Goal: Navigation & Orientation: Find specific page/section

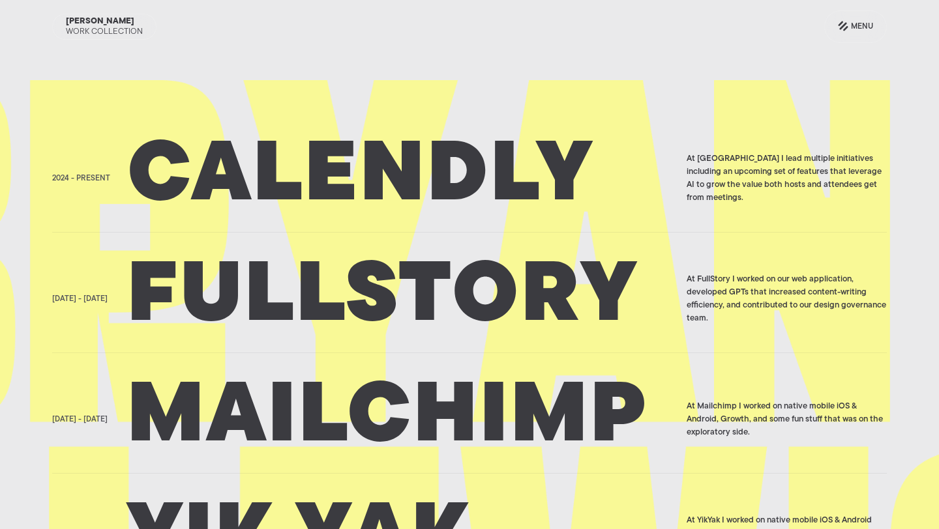
click at [308, 194] on h2 "Calendly" at bounding box center [402, 178] width 551 height 65
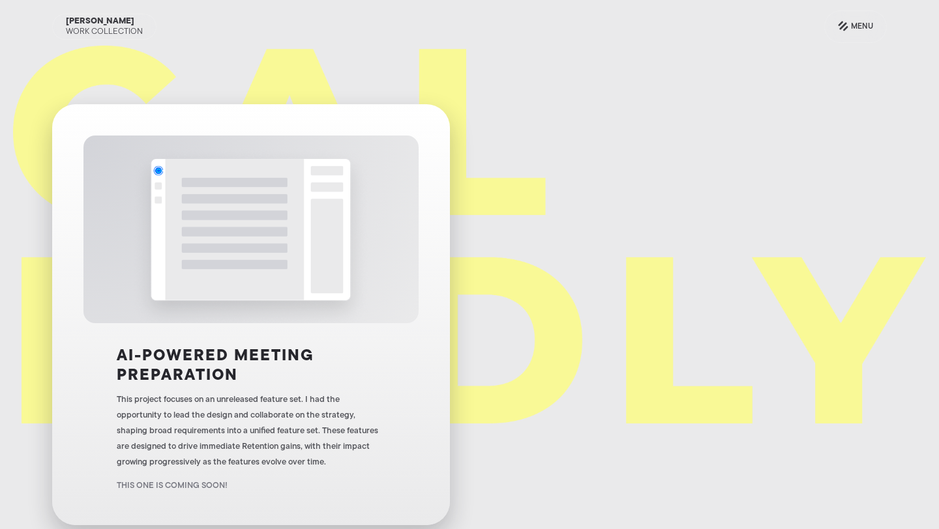
click at [302, 217] on img at bounding box center [251, 230] width 235 height 188
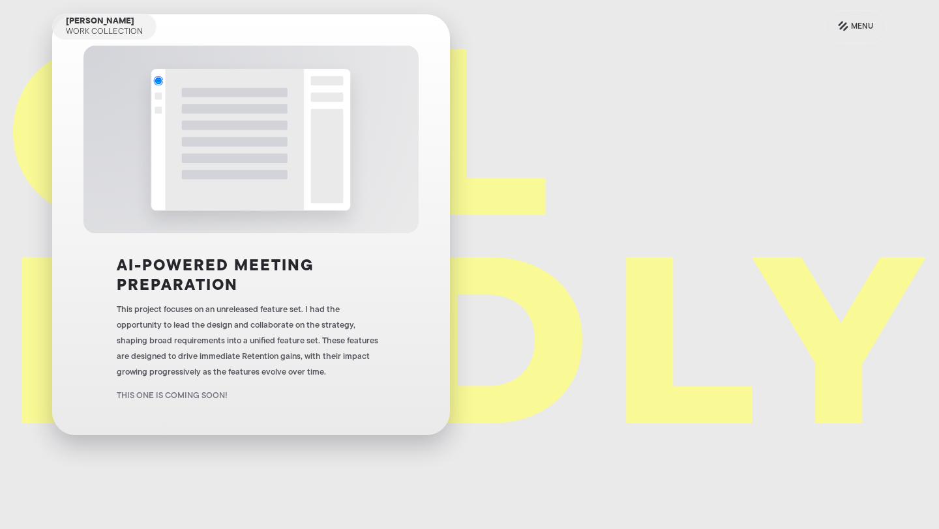
scroll to position [91, 0]
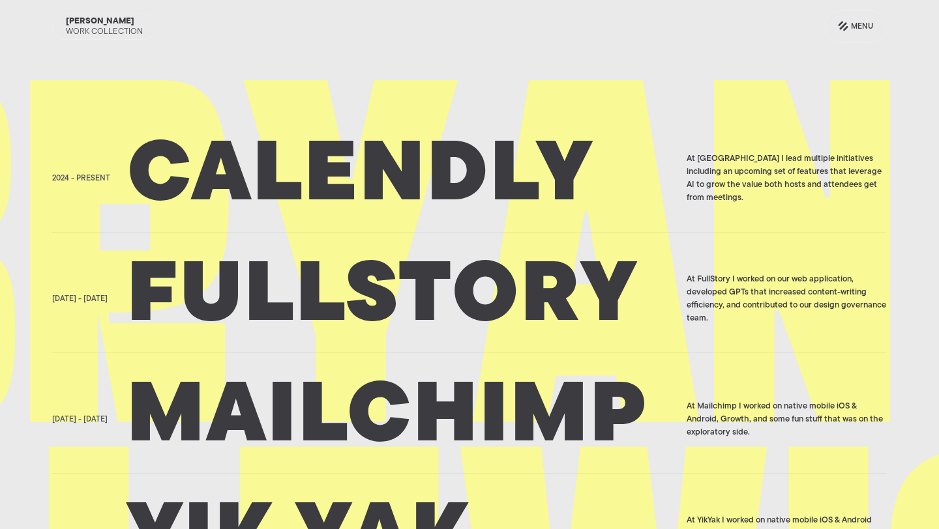
scroll to position [7, 0]
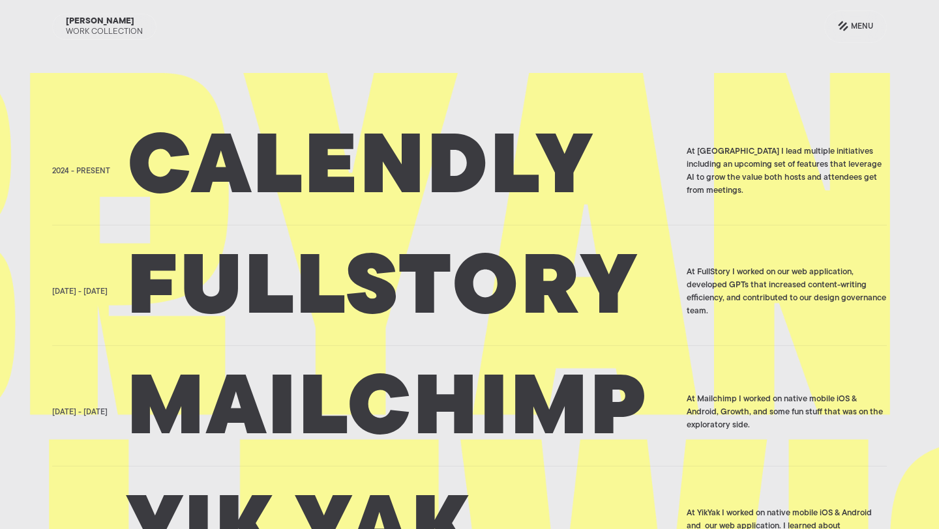
click at [275, 302] on h2 "Fullstory" at bounding box center [402, 291] width 551 height 65
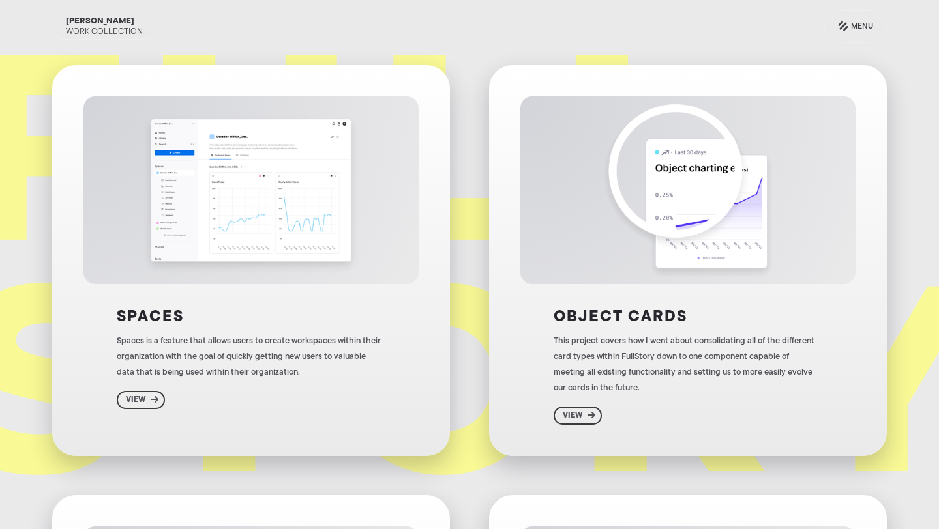
scroll to position [44, 0]
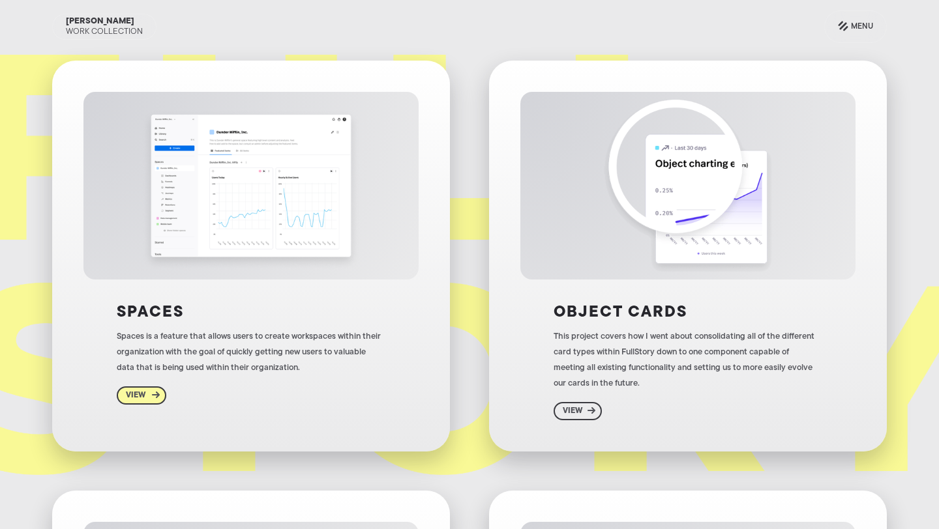
click at [144, 390] on div "View" at bounding box center [136, 395] width 20 height 10
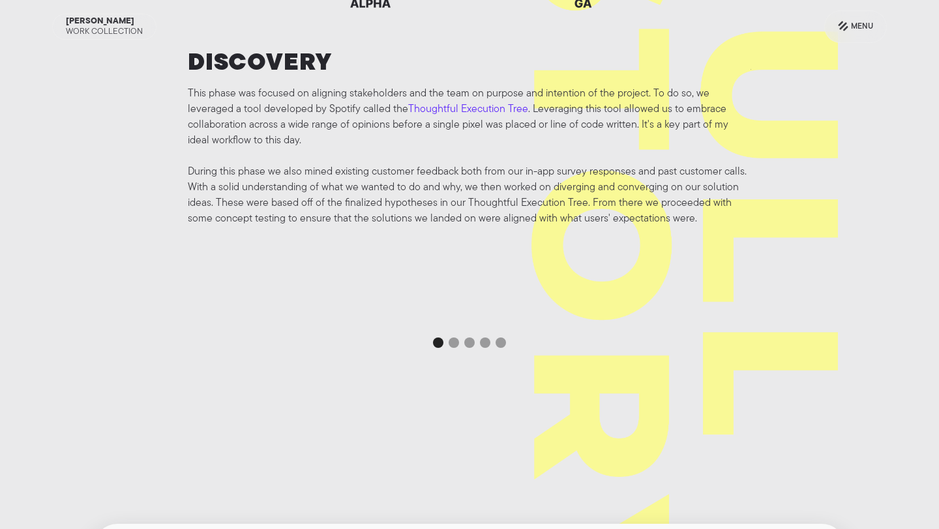
scroll to position [2676, 0]
click at [454, 348] on div "Show slide 2 of 5" at bounding box center [453, 345] width 10 height 10
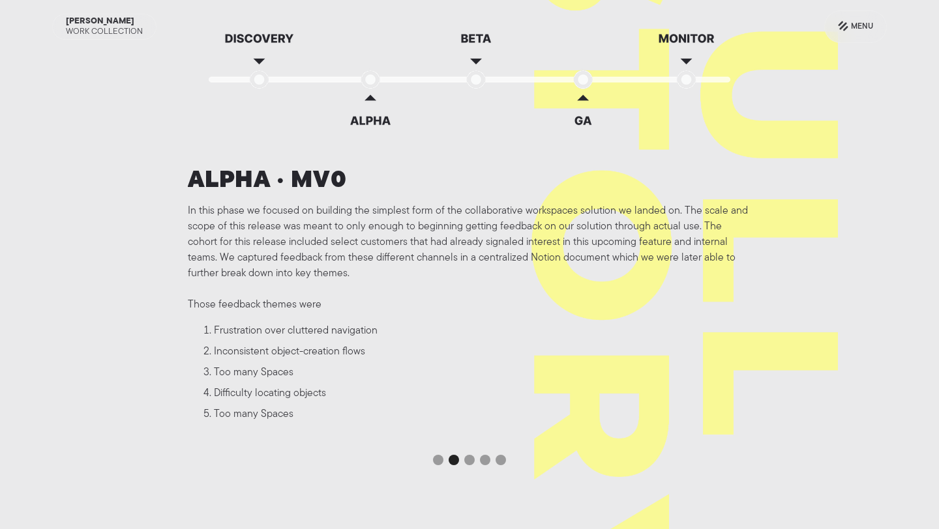
scroll to position [2559, 0]
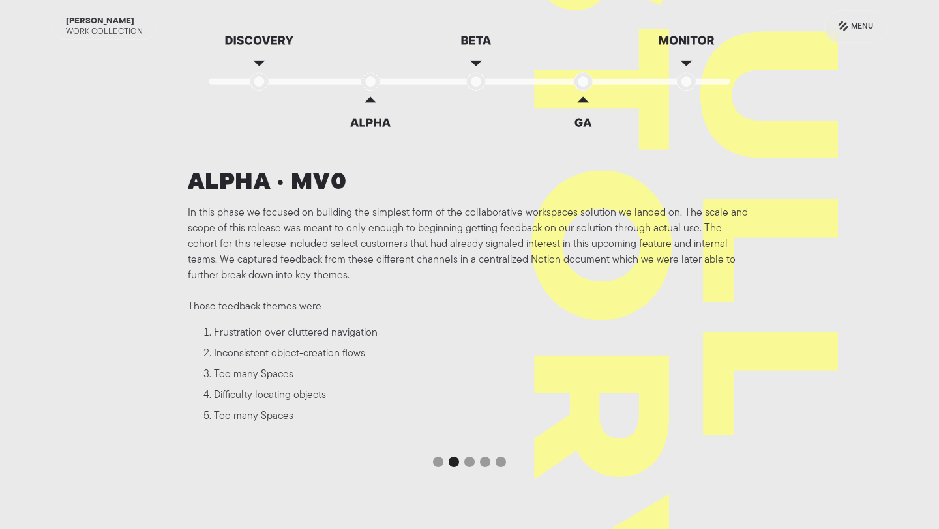
click at [477, 63] on img at bounding box center [470, 102] width 522 height 133
click at [469, 461] on div "Show slide 3 of 5" at bounding box center [469, 462] width 10 height 10
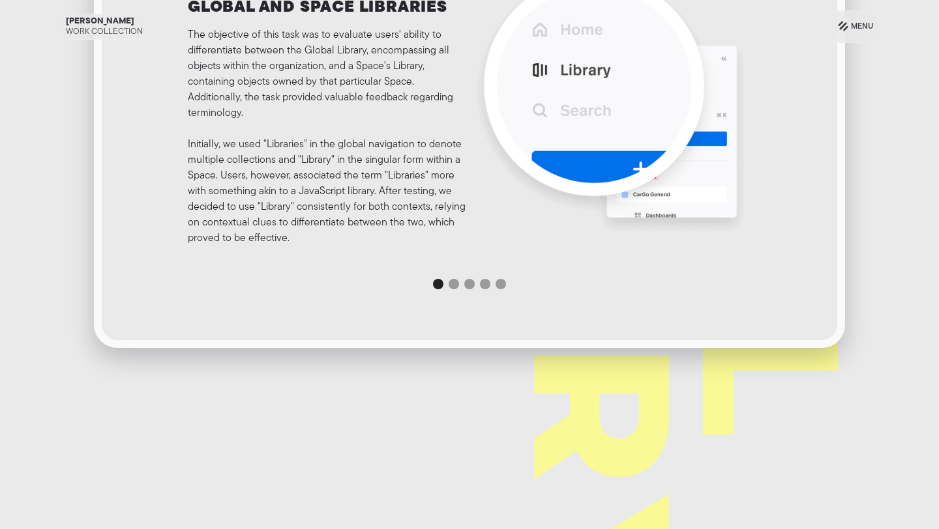
scroll to position [5038, 0]
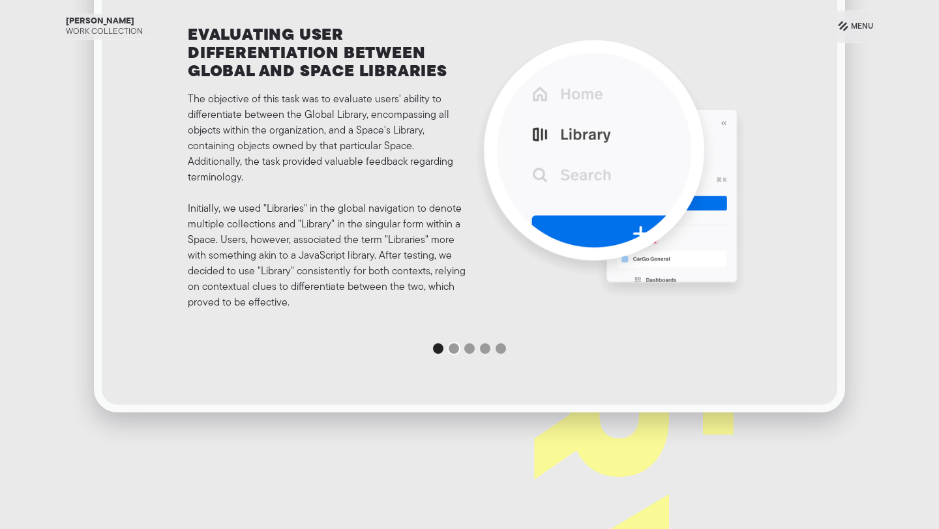
click at [451, 349] on div "Show slide 2 of 5" at bounding box center [453, 349] width 10 height 10
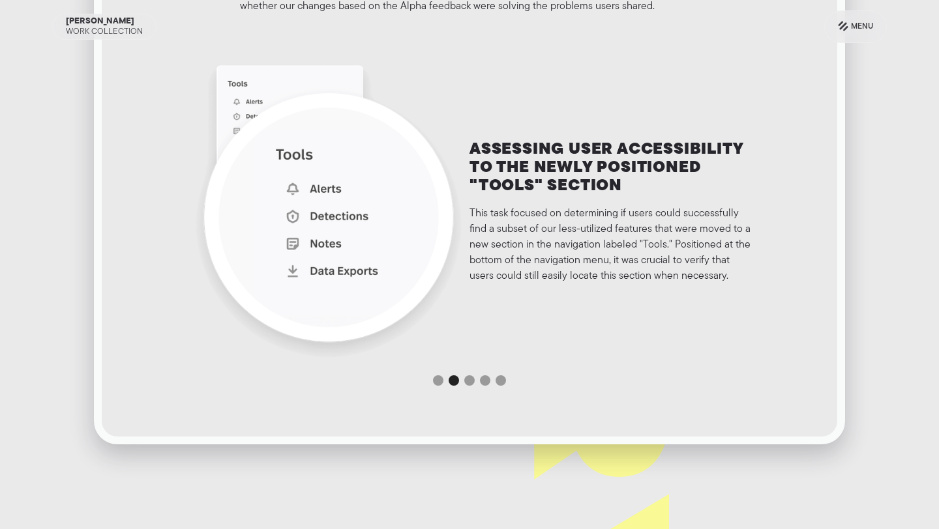
scroll to position [5004, 0]
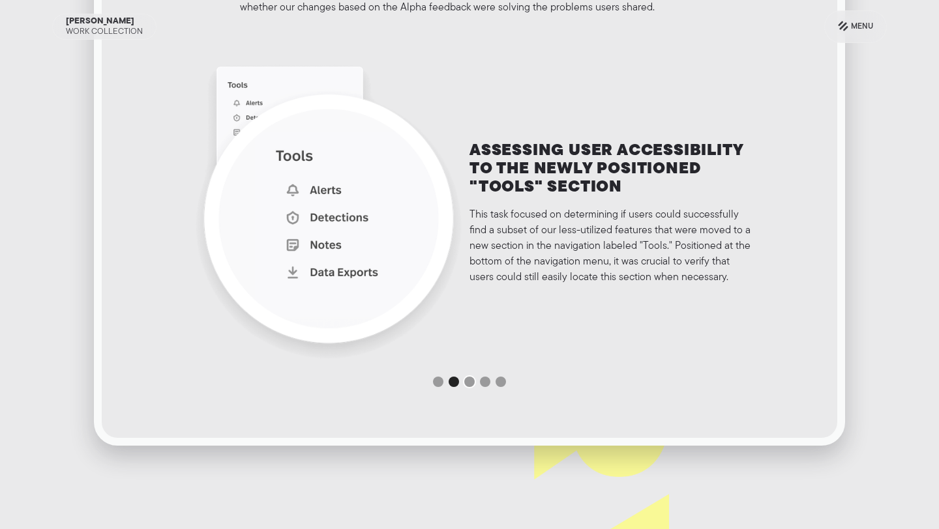
click at [469, 377] on div "Show slide 3 of 5" at bounding box center [469, 382] width 10 height 10
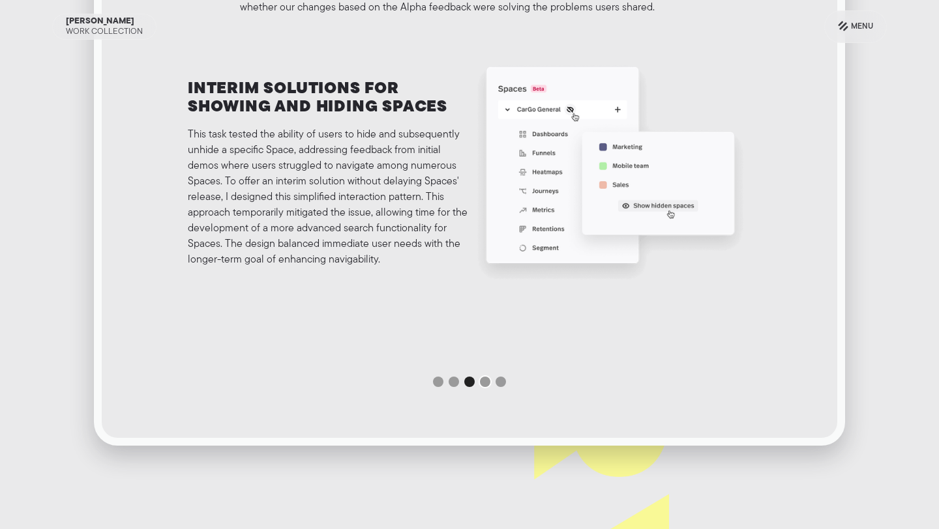
click at [482, 380] on div "Show slide 4 of 5" at bounding box center [485, 382] width 10 height 10
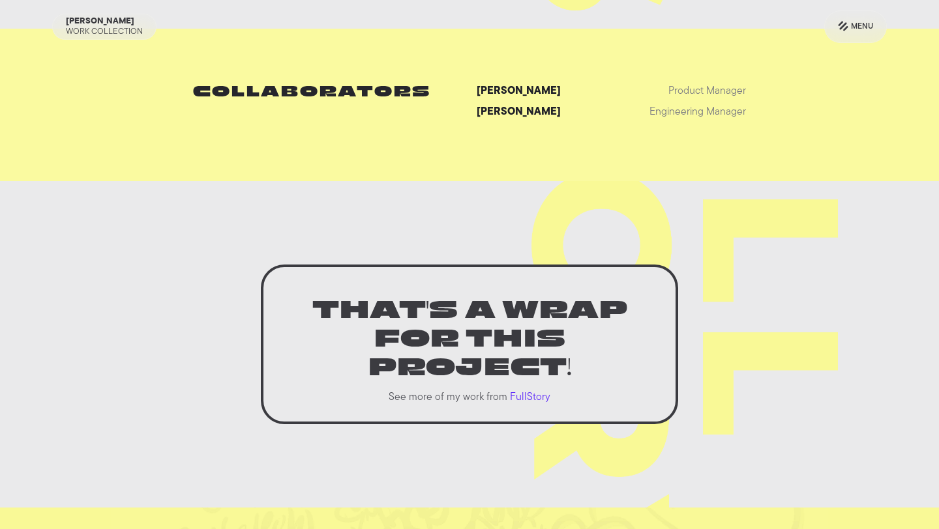
scroll to position [7991, 0]
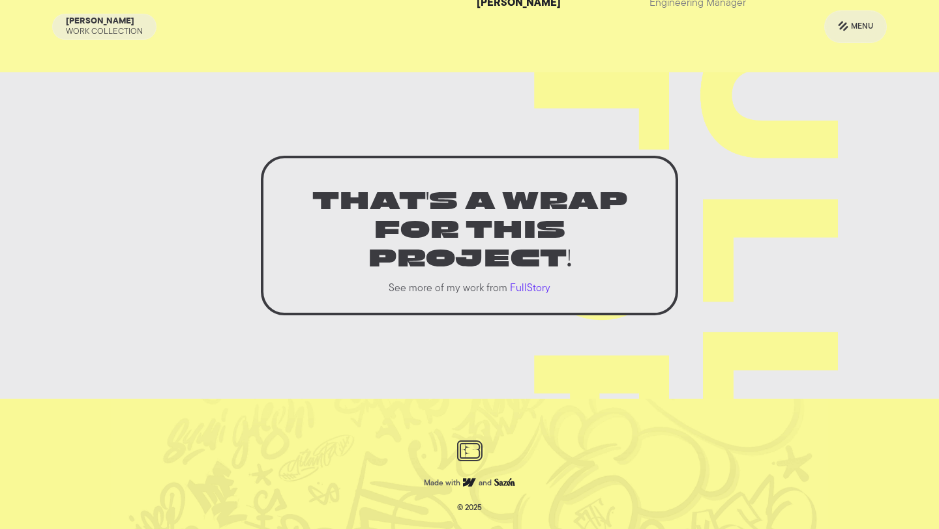
click at [531, 291] on p "FullStory" at bounding box center [530, 289] width 40 height 16
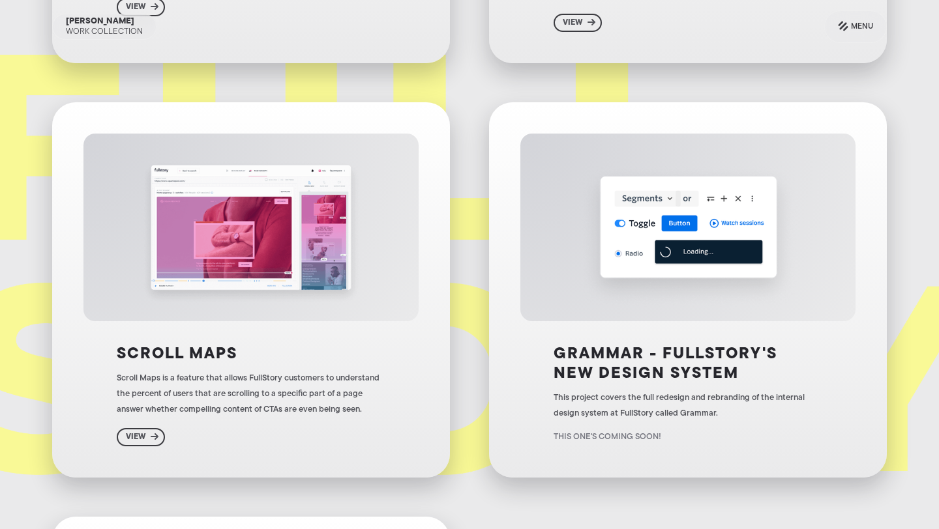
scroll to position [441, 0]
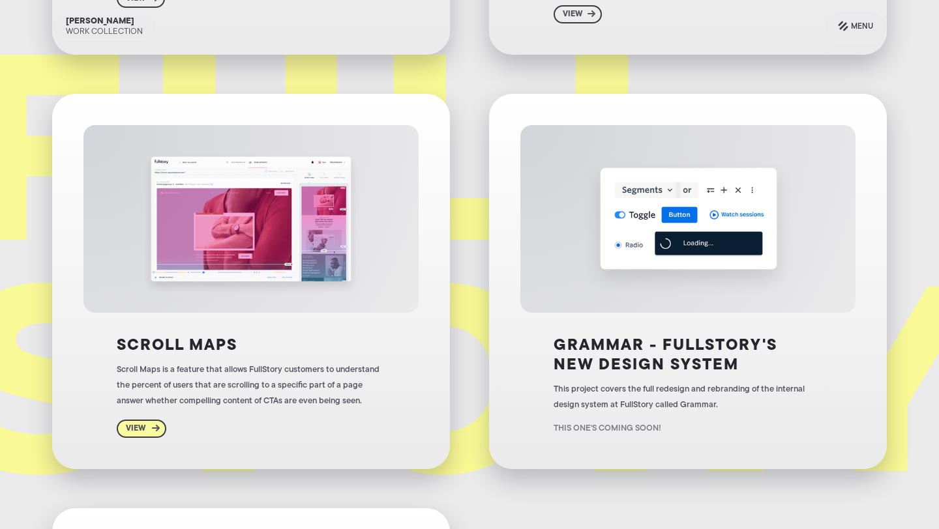
click at [145, 428] on div "View" at bounding box center [136, 429] width 20 height 10
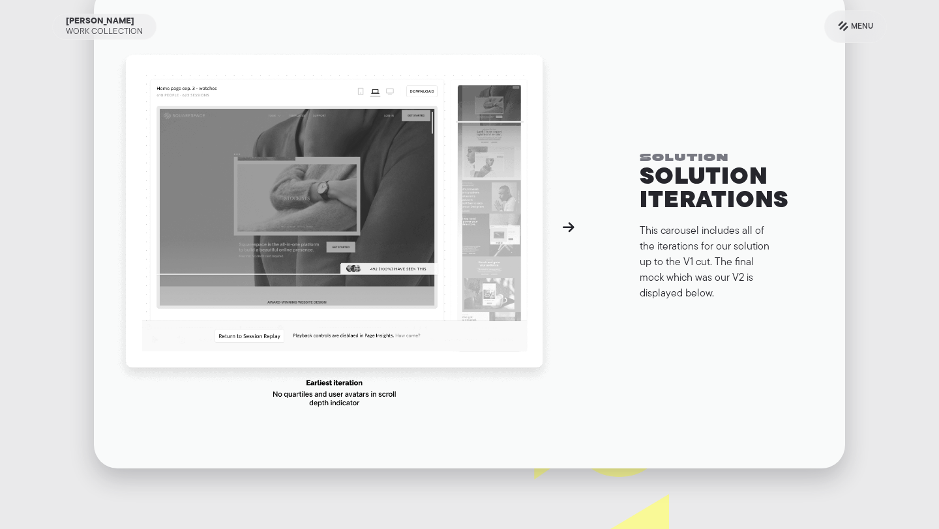
scroll to position [3066, 0]
click at [572, 229] on div "" at bounding box center [569, 228] width 12 height 16
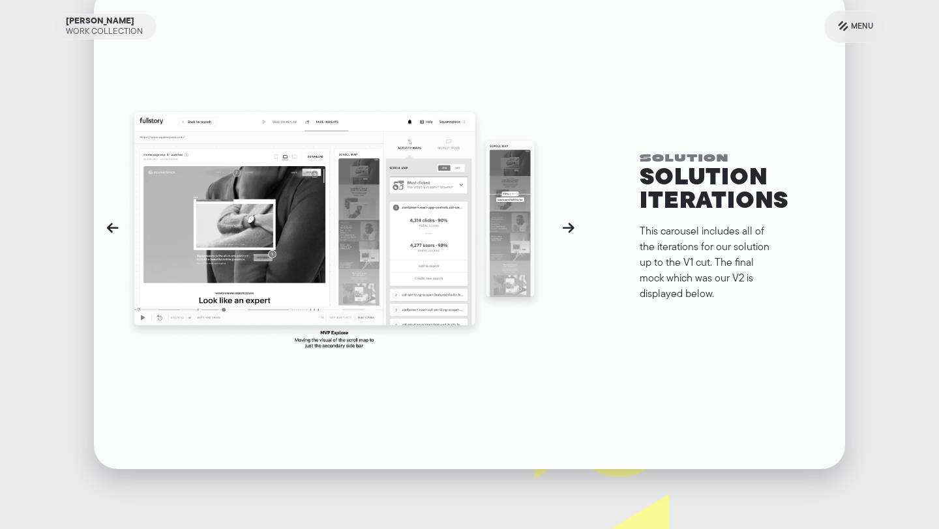
click at [566, 224] on div "" at bounding box center [569, 228] width 12 height 16
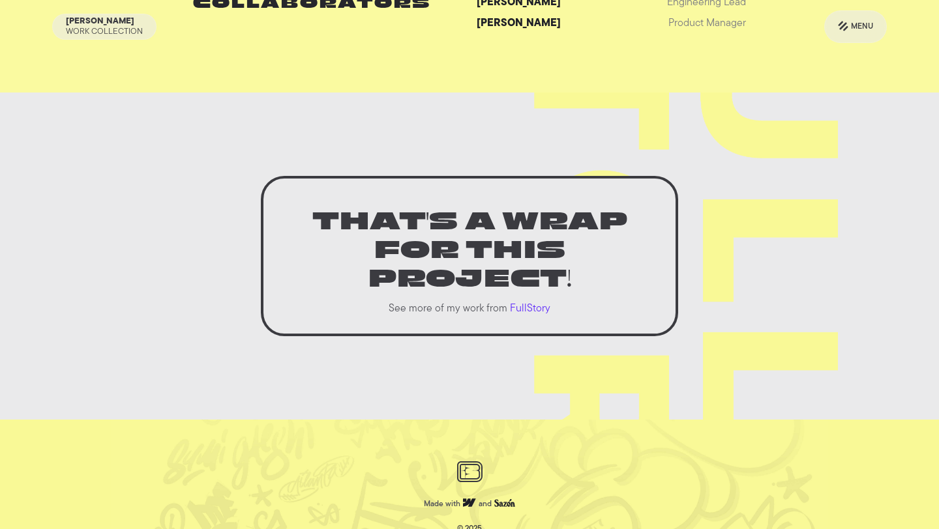
scroll to position [4845, 0]
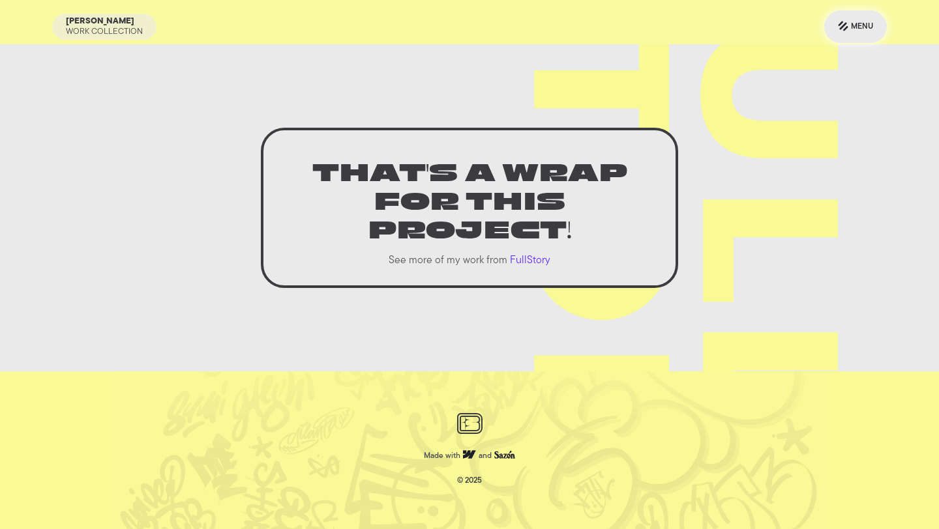
click at [857, 33] on div "Menu" at bounding box center [862, 27] width 22 height 16
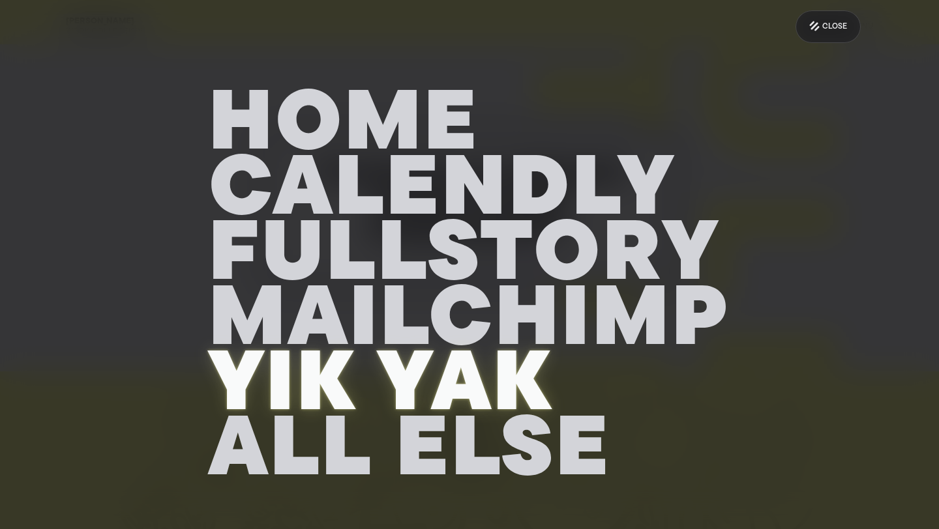
click at [532, 356] on h2 "Yik yak" at bounding box center [470, 388] width 522 height 65
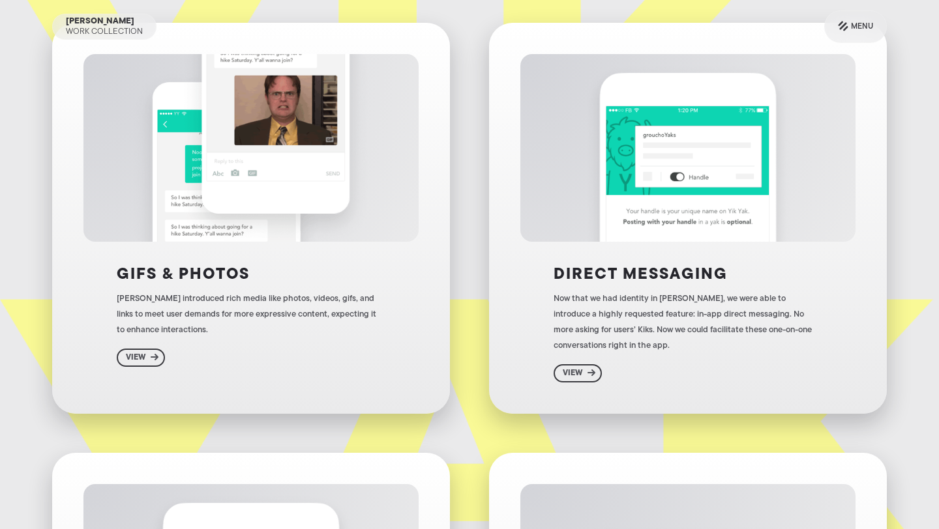
scroll to position [82, 0]
click at [134, 357] on div "View" at bounding box center [136, 357] width 20 height 10
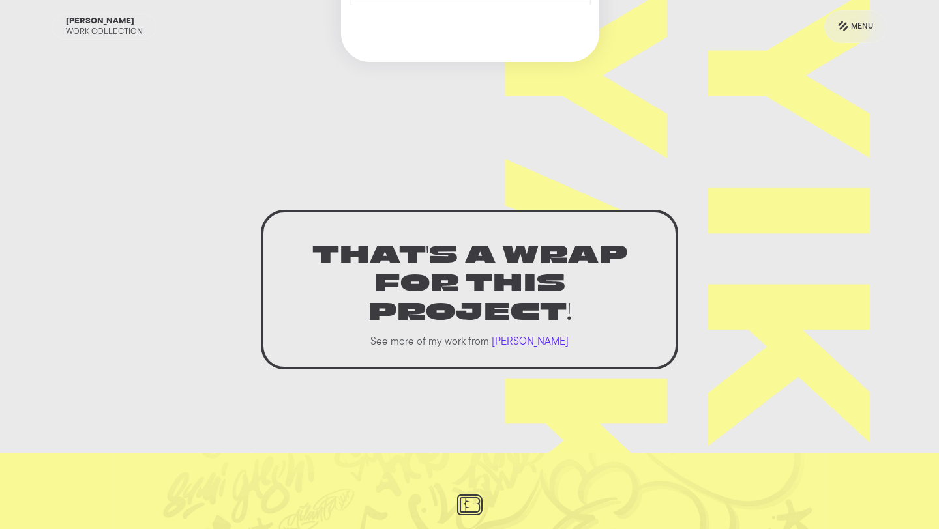
scroll to position [2444, 0]
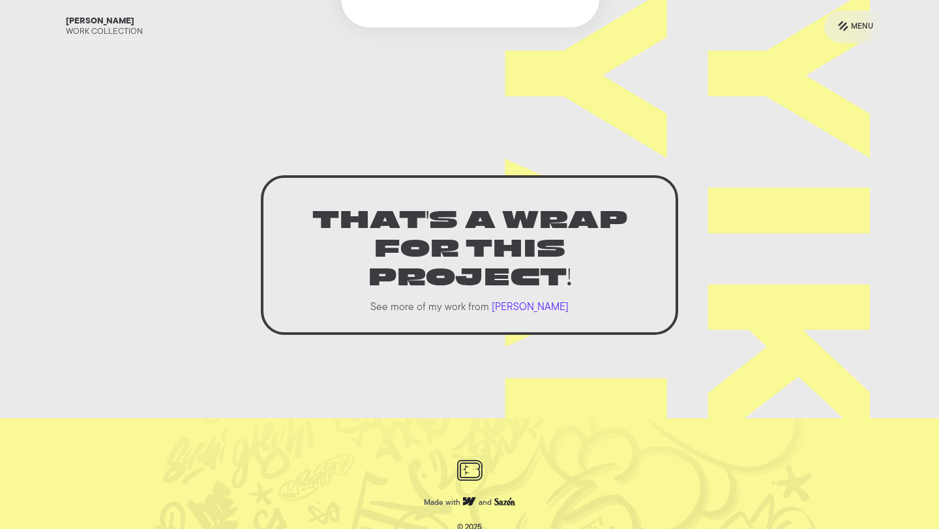
click at [505, 498] on icon "Sazon logo" at bounding box center [504, 502] width 21 height 8
click at [508, 498] on icon "Sazon logo" at bounding box center [504, 502] width 21 height 8
click at [468, 497] on icon "Webflow" at bounding box center [469, 501] width 13 height 8
drag, startPoint x: 508, startPoint y: 455, endPoint x: 492, endPoint y: 455, distance: 16.3
click at [493, 494] on div "Made with Webflow and Ya tu sabe =oP" at bounding box center [469, 503] width 91 height 18
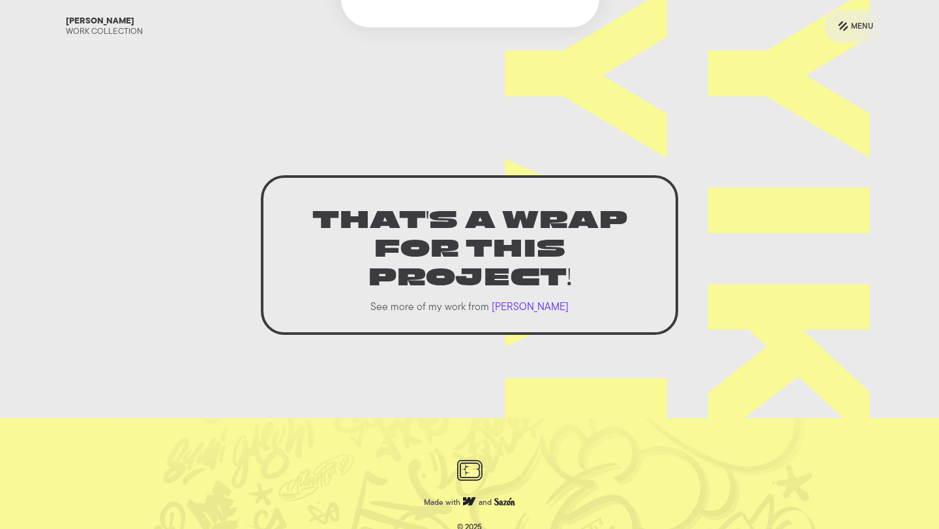
drag, startPoint x: 492, startPoint y: 455, endPoint x: 527, endPoint y: 455, distance: 34.5
click at [527, 460] on div "Made with Webflow and Ya tu sabe =oP © 2025" at bounding box center [469, 498] width 529 height 76
click at [299, 243] on div "That's a wrap for this project! See more of my work from [PERSON_NAME]" at bounding box center [469, 255] width 417 height 160
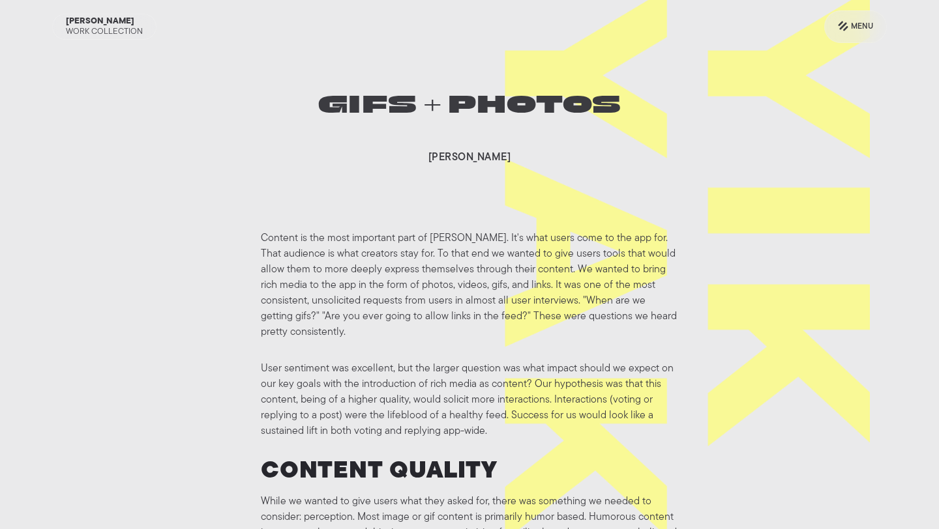
scroll to position [0, 0]
